Goal: Find specific page/section: Find specific page/section

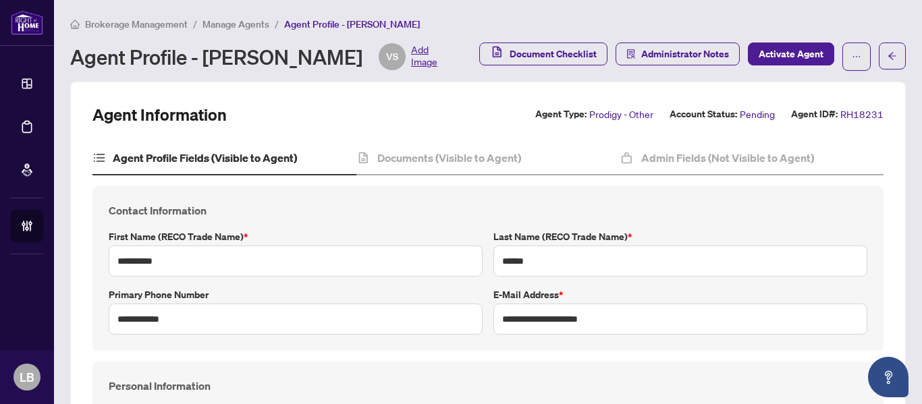
scroll to position [1295, 0]
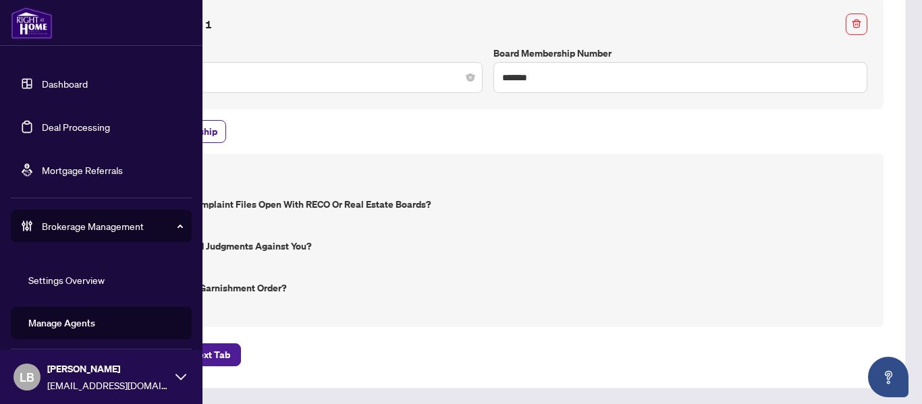
click at [76, 88] on link "Dashboard" at bounding box center [65, 84] width 46 height 12
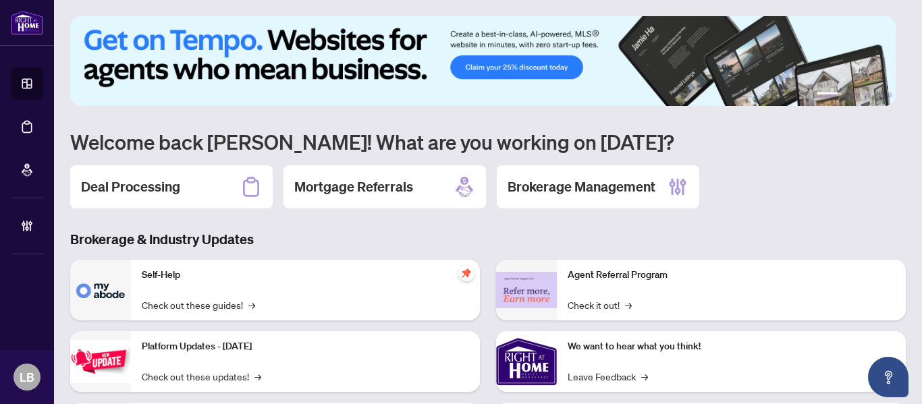
click at [576, 182] on h2 "Brokerage Management" at bounding box center [582, 187] width 148 height 19
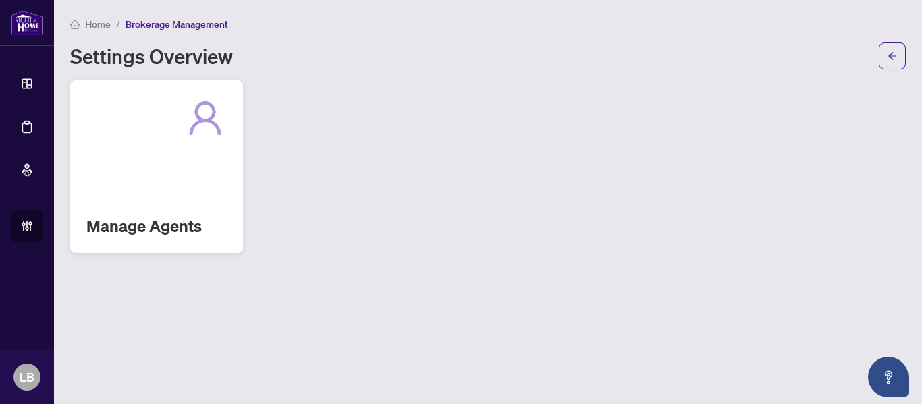
click at [186, 217] on h2 "Manage Agents" at bounding box center [156, 226] width 140 height 22
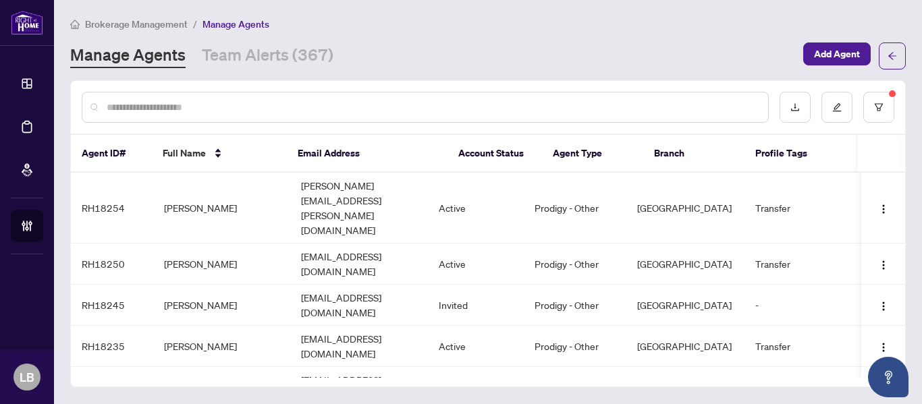
click at [155, 105] on input "text" at bounding box center [432, 107] width 651 height 15
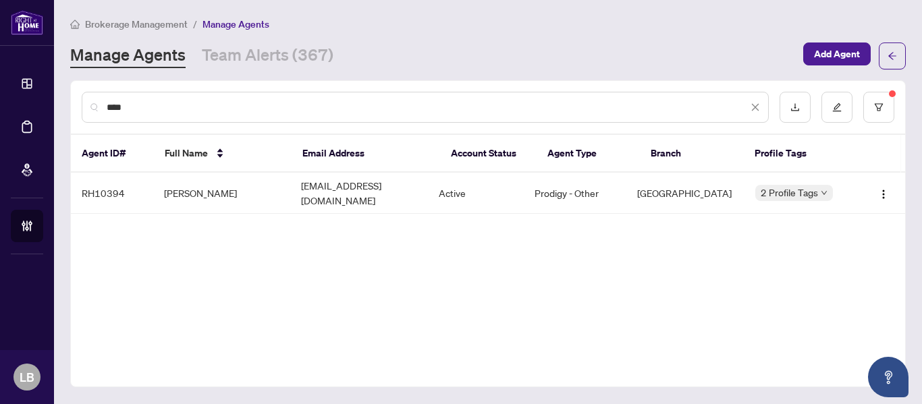
type input "****"
click at [754, 108] on icon "close" at bounding box center [755, 107] width 7 height 7
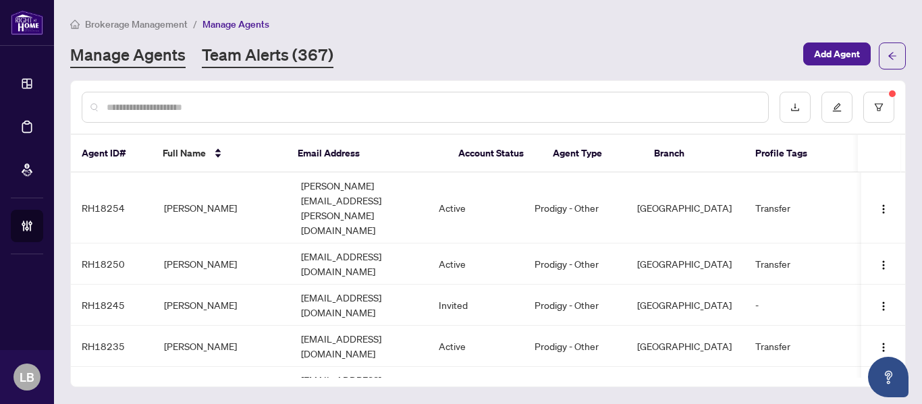
click at [280, 53] on link "Team Alerts (367)" at bounding box center [268, 56] width 132 height 24
